Goal: Find specific page/section: Find specific page/section

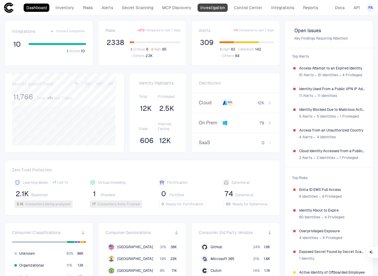
click at [208, 7] on link "Investigation" at bounding box center [213, 8] width 30 height 8
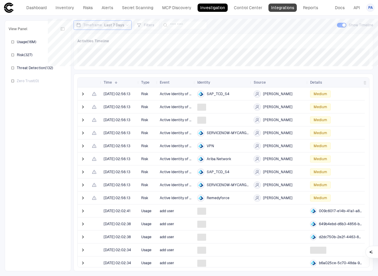
click at [287, 10] on link "Integrations" at bounding box center [283, 8] width 28 height 8
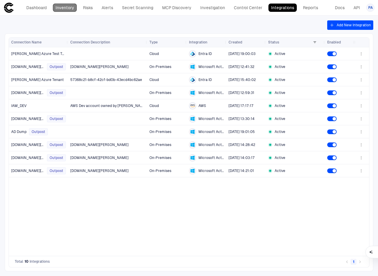
click at [67, 7] on link "Inventory" at bounding box center [65, 8] width 24 height 8
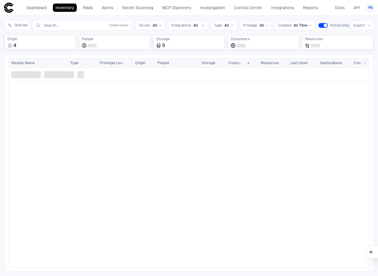
click at [333, 25] on span "Active Only" at bounding box center [339, 25] width 19 height 5
click at [187, 27] on span "Integrations" at bounding box center [181, 25] width 20 height 5
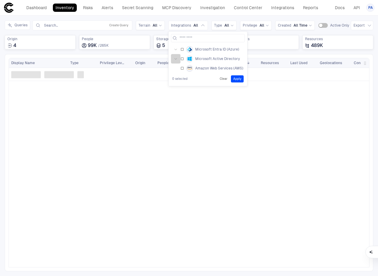
click at [174, 61] on button "button" at bounding box center [175, 58] width 9 height 9
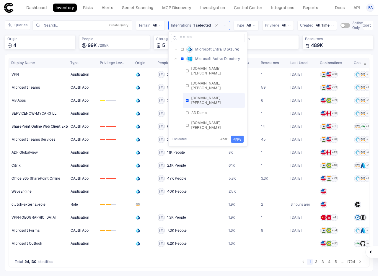
click at [238, 140] on button "Apply" at bounding box center [237, 139] width 13 height 7
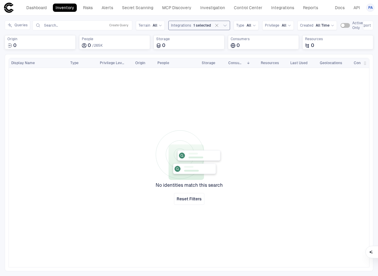
click at [196, 26] on span "1 selected" at bounding box center [202, 25] width 17 height 5
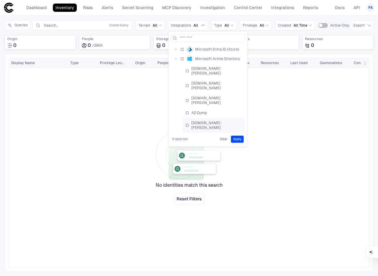
click at [188, 121] on div "[DOMAIN_NAME][PERSON_NAME]" at bounding box center [214, 125] width 57 height 9
click at [237, 140] on button "Apply" at bounding box center [237, 139] width 13 height 7
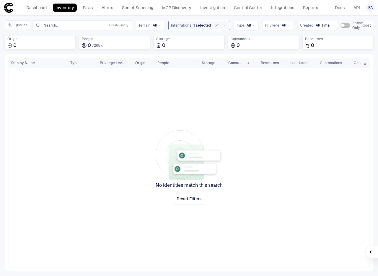
click at [199, 26] on span "1 selected" at bounding box center [202, 25] width 17 height 5
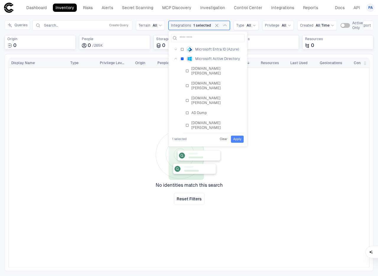
click at [237, 141] on button "Apply" at bounding box center [237, 139] width 13 height 7
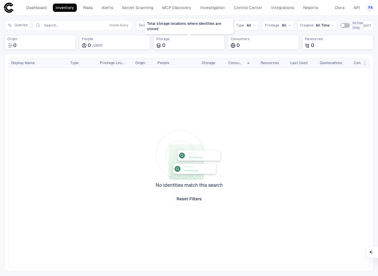
click at [196, 27] on div "Total storage locations where identities are stored" at bounding box center [189, 26] width 89 height 15
click at [194, 26] on span "1 selected" at bounding box center [202, 25] width 17 height 5
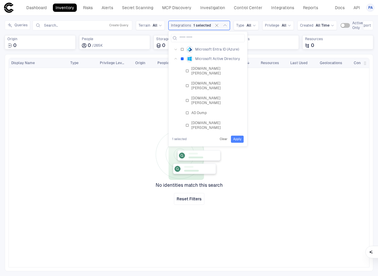
click at [237, 140] on button "Apply" at bounding box center [237, 139] width 13 height 7
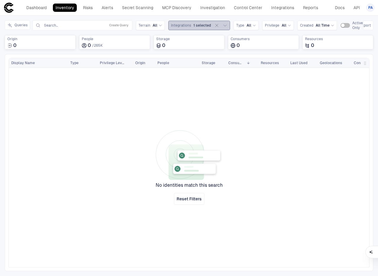
click at [200, 28] on div "Integrations 1 selected" at bounding box center [195, 25] width 49 height 7
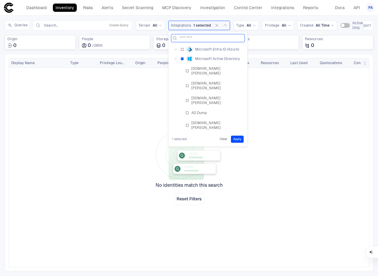
click at [186, 147] on div "[DOMAIN_NAME][PERSON_NAME]" at bounding box center [214, 154] width 62 height 15
click at [240, 138] on button "Apply" at bounding box center [237, 139] width 13 height 7
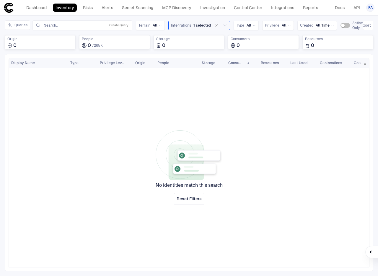
click at [240, 138] on div at bounding box center [218, 165] width 301 height 195
click at [204, 25] on span "1 selected" at bounding box center [202, 25] width 17 height 5
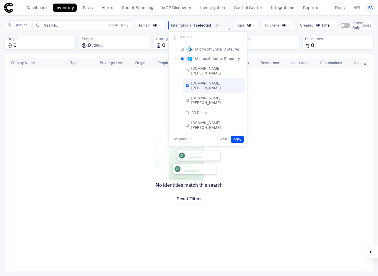
click at [238, 138] on button "Apply" at bounding box center [237, 139] width 13 height 7
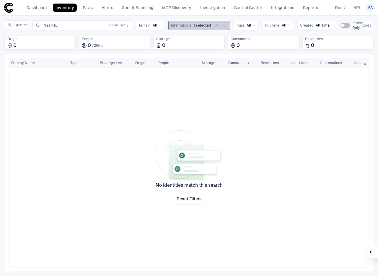
click at [200, 27] on span "1 selected" at bounding box center [202, 25] width 17 height 5
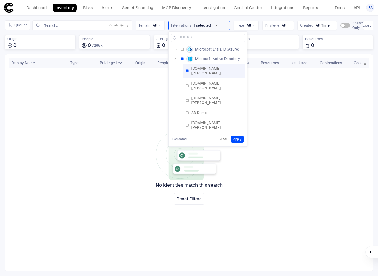
click at [236, 139] on button "Apply" at bounding box center [237, 139] width 13 height 7
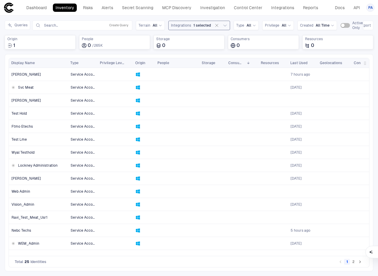
click at [201, 28] on div "Integrations 1 selected" at bounding box center [195, 25] width 49 height 7
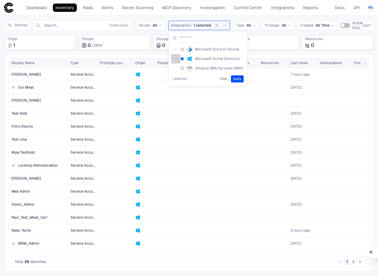
click at [173, 56] on button "button" at bounding box center [175, 58] width 9 height 9
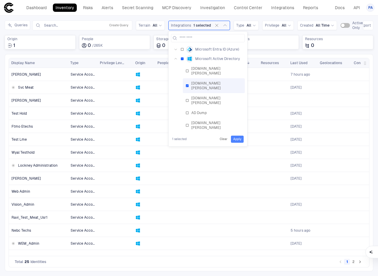
click at [237, 141] on button "Apply" at bounding box center [237, 139] width 13 height 7
